Goal: Task Accomplishment & Management: Manage account settings

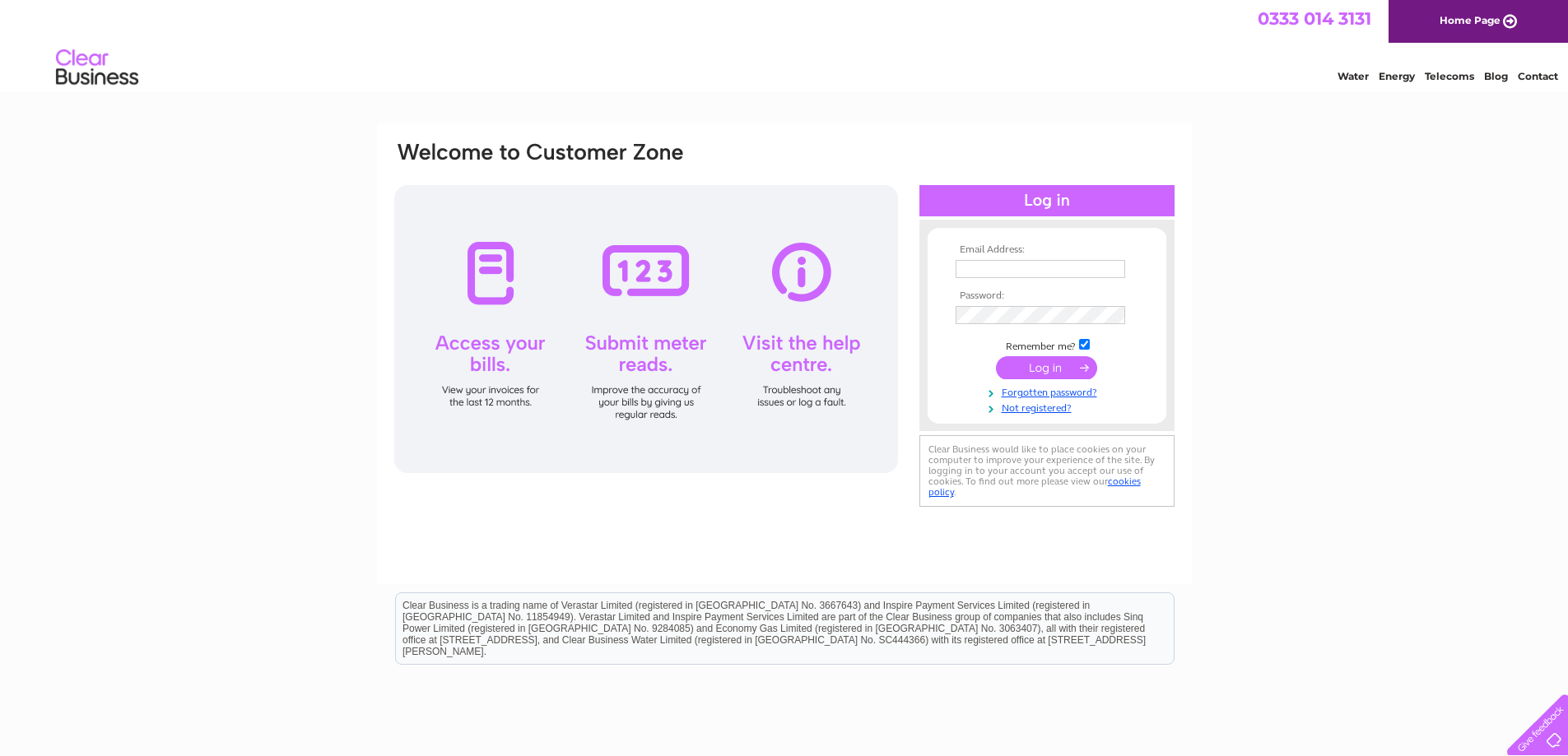
type input "hbeattie@avenuescotland.co.uk"
click at [1045, 368] on input "submit" at bounding box center [1046, 368] width 102 height 23
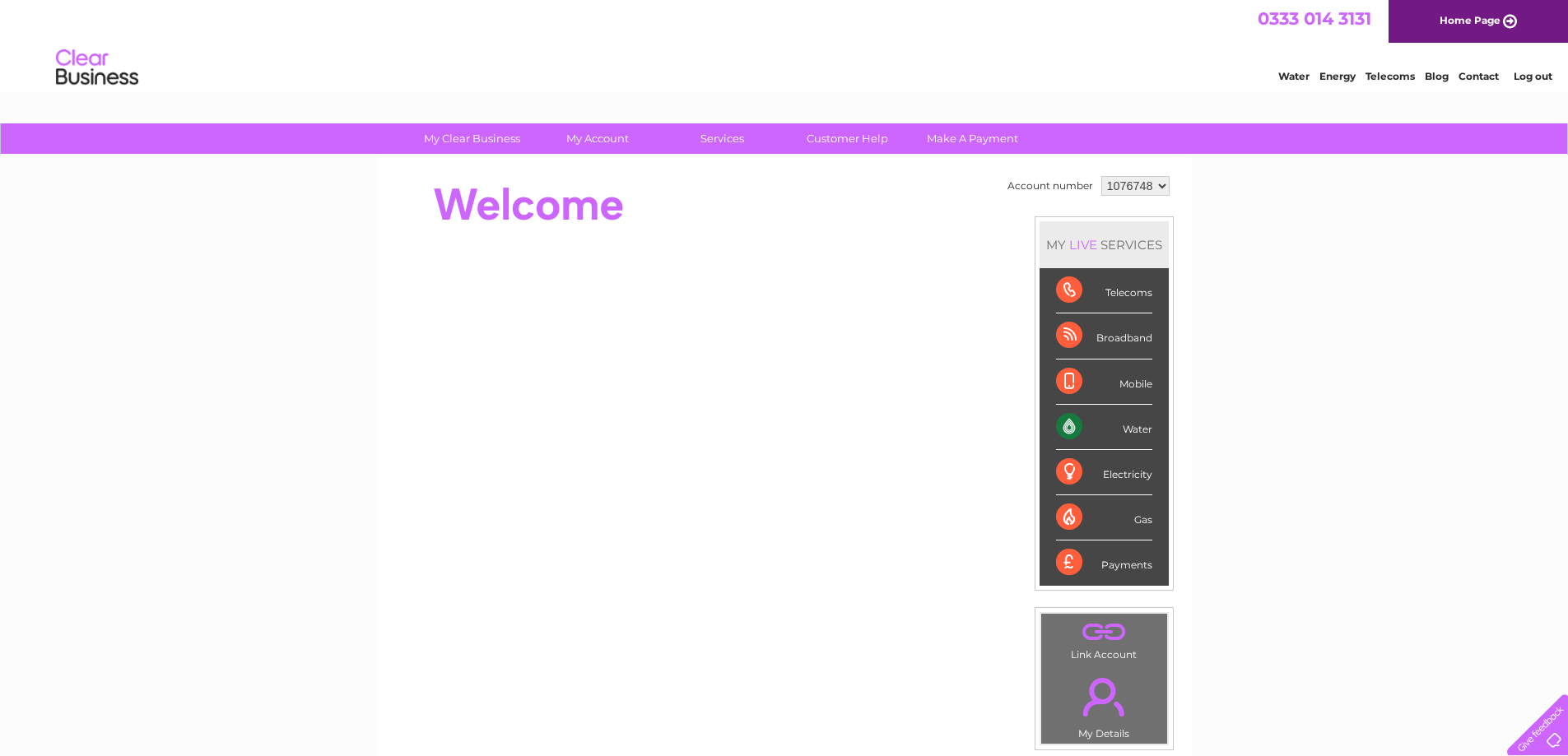
click at [1125, 565] on div "Payments" at bounding box center [1104, 562] width 96 height 45
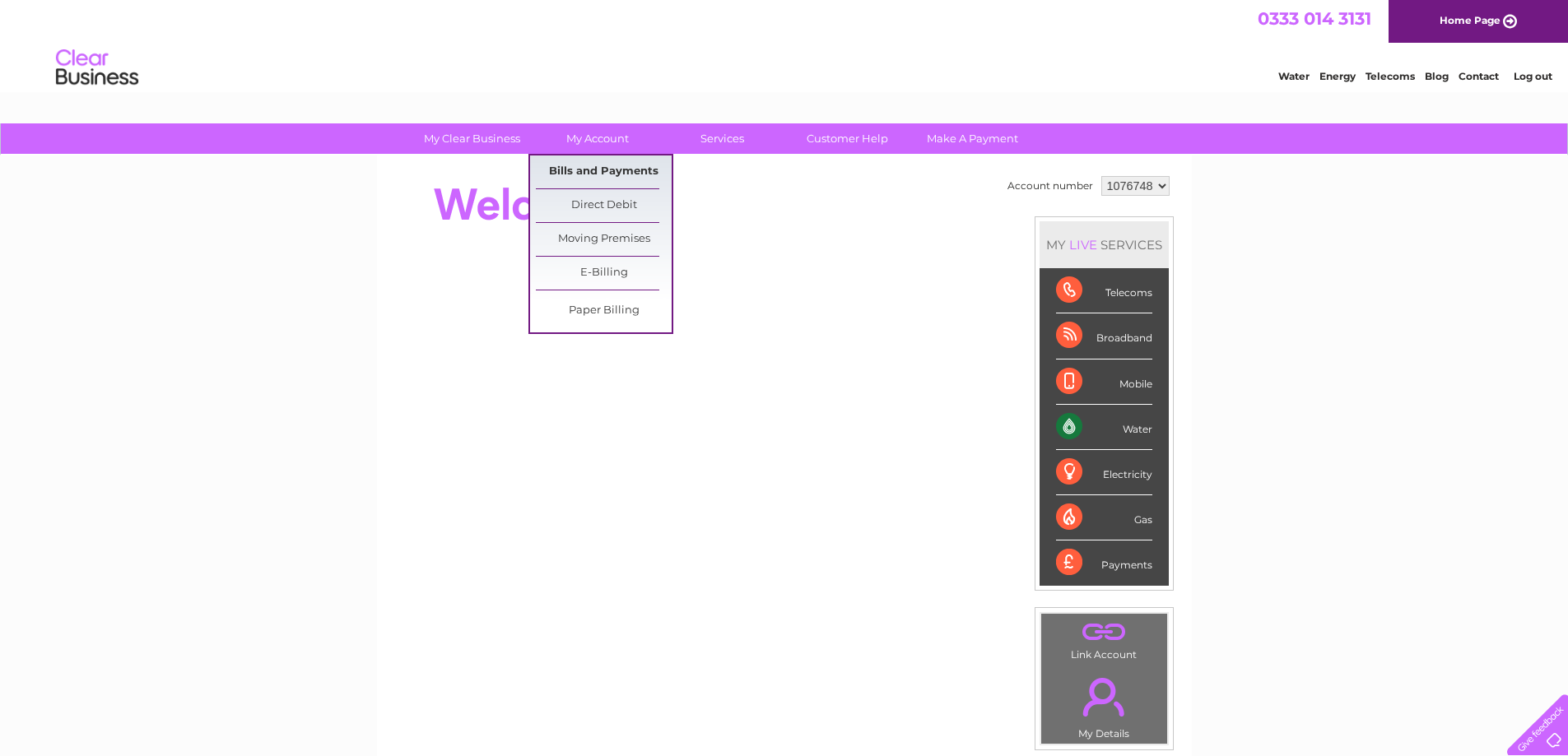
click at [606, 167] on link "Bills and Payments" at bounding box center [604, 172] width 136 height 33
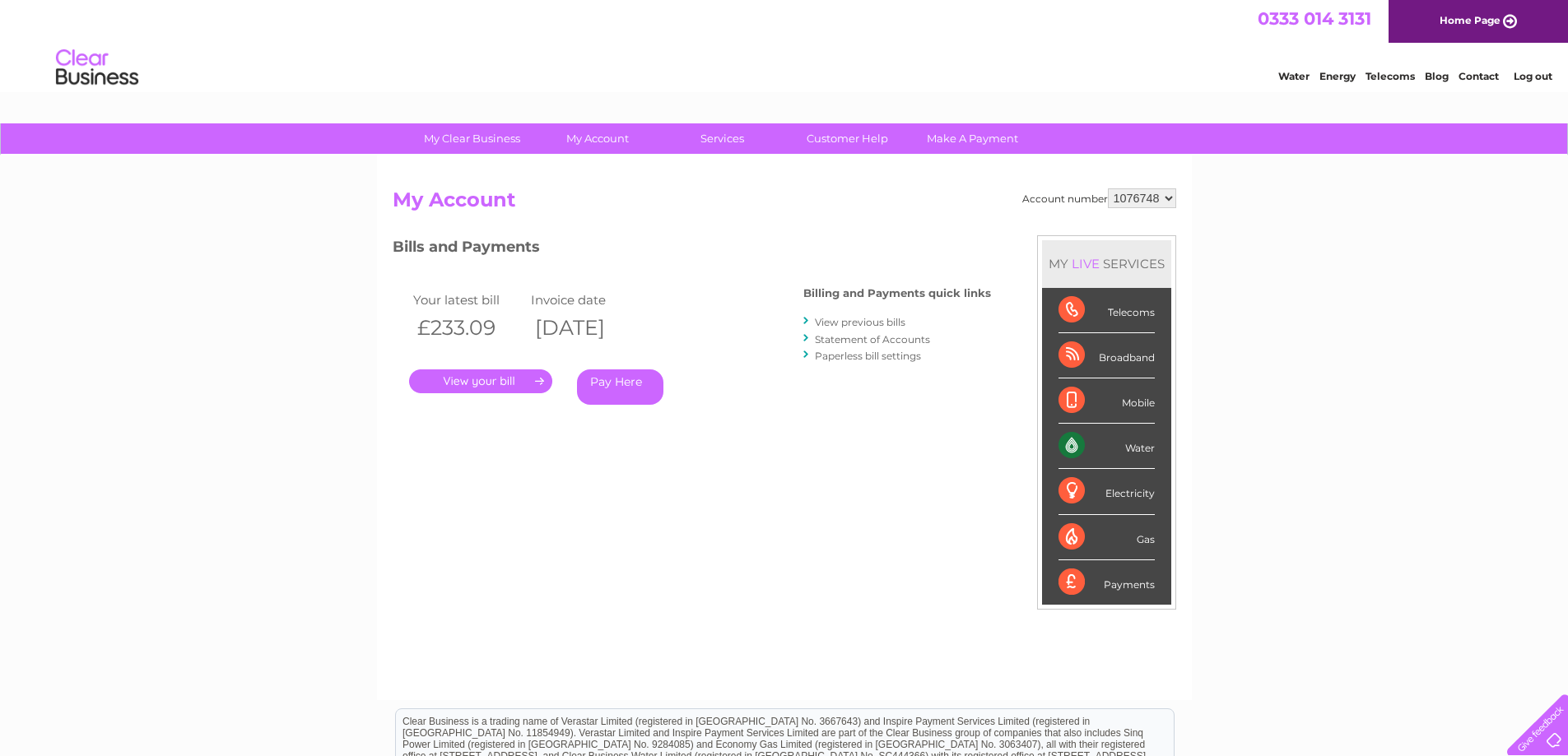
click at [478, 383] on link "." at bounding box center [480, 380] width 143 height 24
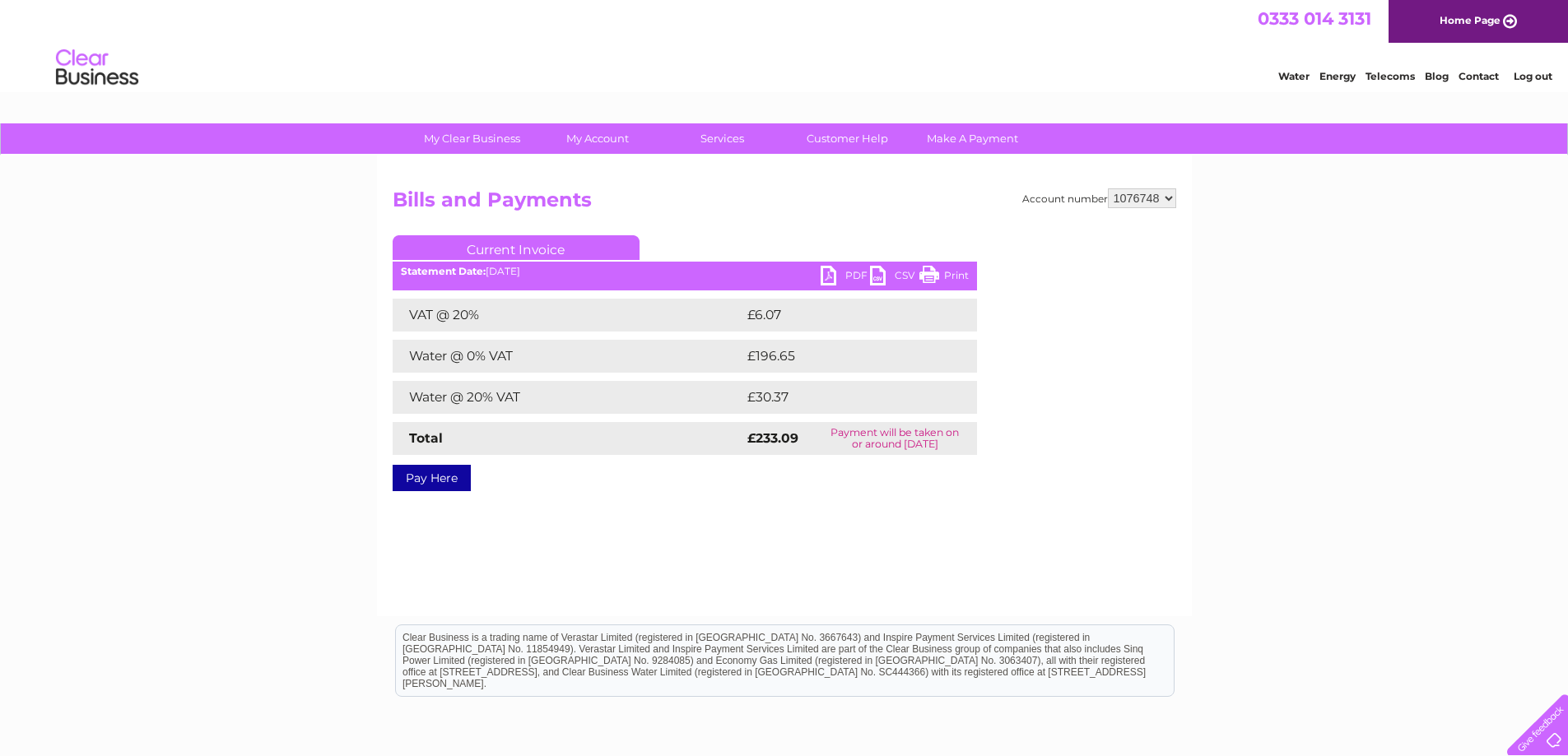
click at [841, 271] on link "PDF" at bounding box center [846, 277] width 49 height 24
